Goal: Navigation & Orientation: Find specific page/section

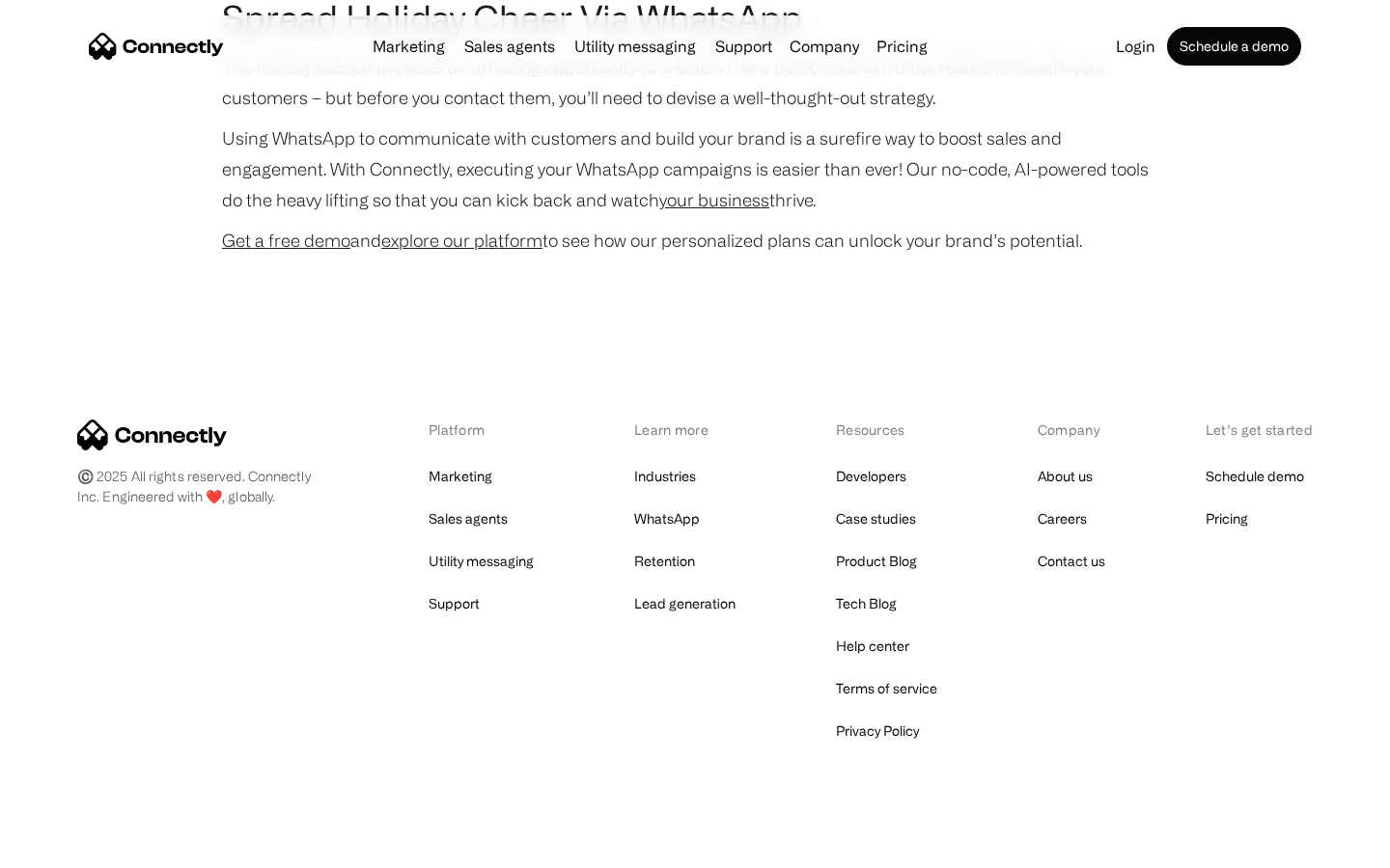
scroll to position [3963, 0]
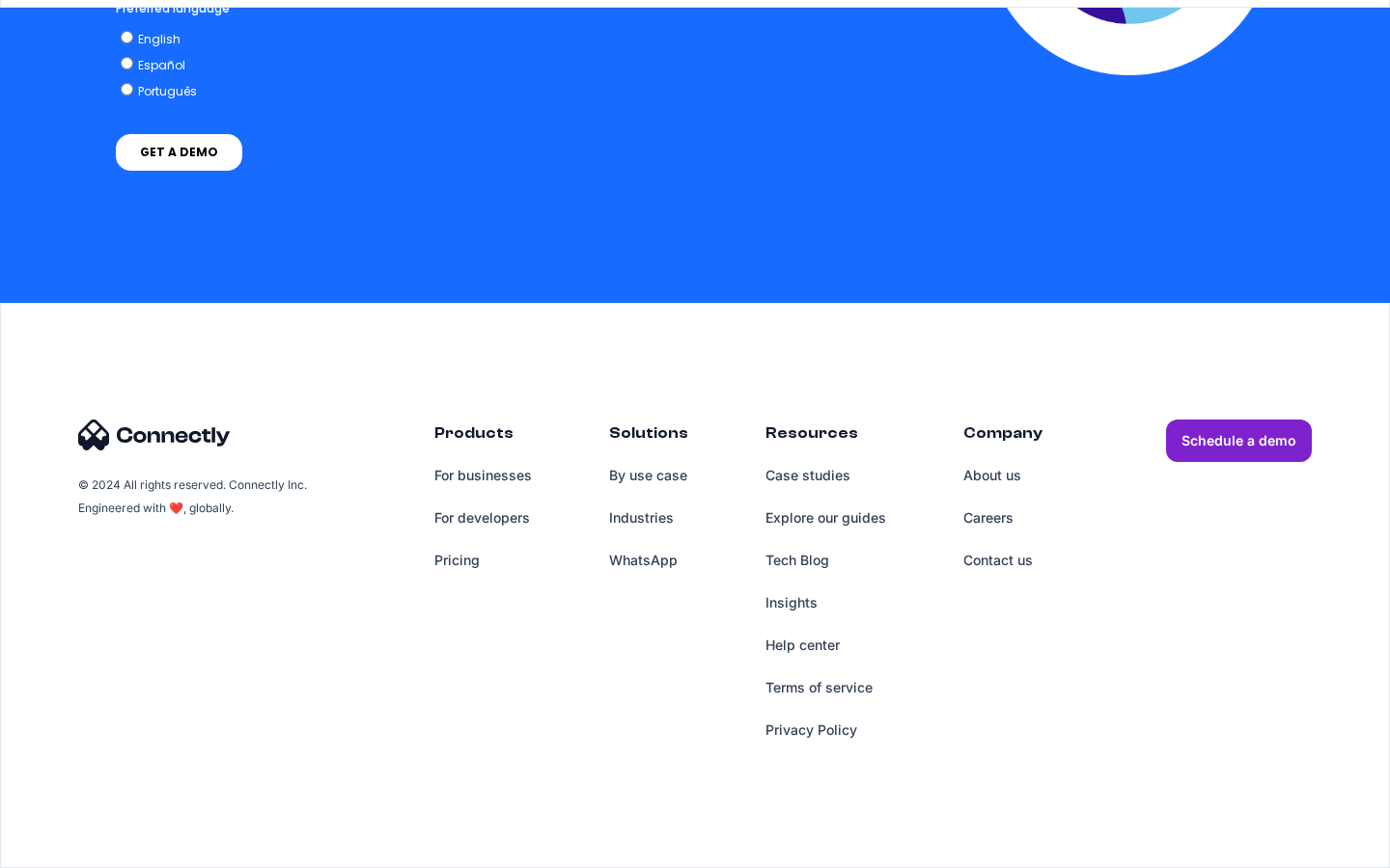
scroll to position [5608, 0]
